Goal: Task Accomplishment & Management: Use online tool/utility

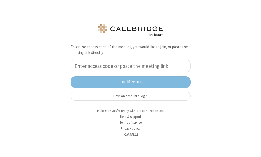
click at [236, 89] on div "Enter the access code of the meeting you would like to join, or paste the meeti…" at bounding box center [130, 78] width 261 height 157
click at [149, 70] on input "tel" at bounding box center [130, 66] width 120 height 13
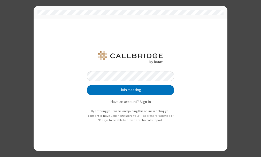
click at [87, 85] on button "Join meeting" at bounding box center [130, 90] width 87 height 10
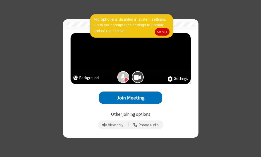
click at [164, 30] on link "Get help" at bounding box center [162, 31] width 15 height 7
click at [120, 78] on div "Mic is on" at bounding box center [123, 77] width 11 height 11
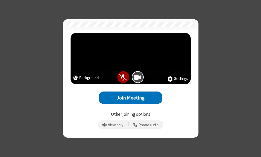
click at [120, 78] on span "Mic is off" at bounding box center [123, 77] width 8 height 7
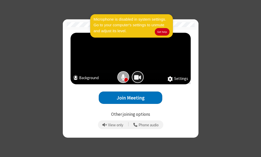
click at [139, 77] on span "Camera is on" at bounding box center [137, 77] width 7 height 7
click at [139, 77] on span "Camera is off" at bounding box center [138, 77] width 8 height 7
drag, startPoint x: 19, startPoint y: 29, endPoint x: 3, endPoint y: 58, distance: 33.0
click at [3, 58] on div "Settings Background Join Meeting Other joining options View only | Phone audio" at bounding box center [130, 78] width 261 height 157
click at [213, 88] on div "Settings Background Join Meeting Other joining options View only | Phone audio" at bounding box center [130, 78] width 261 height 157
